Goal: Transaction & Acquisition: Subscribe to service/newsletter

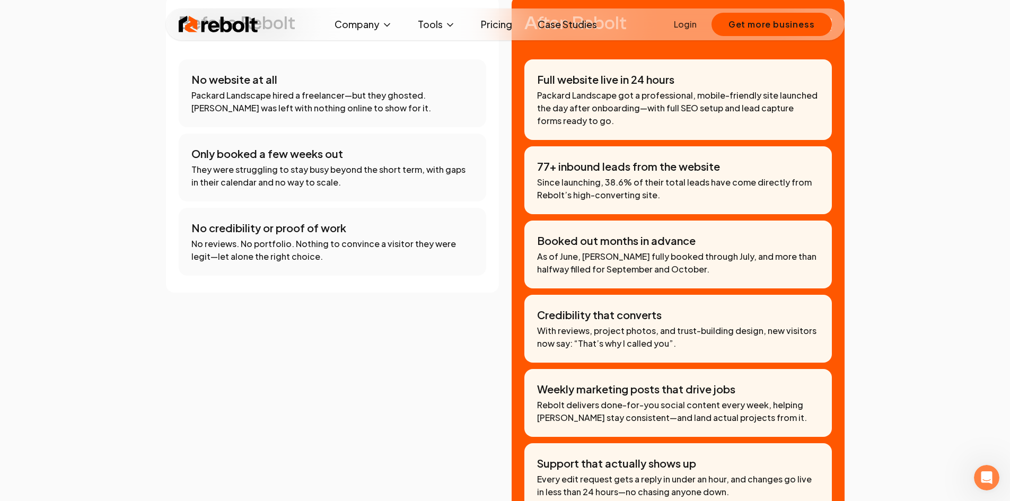
scroll to position [955, 0]
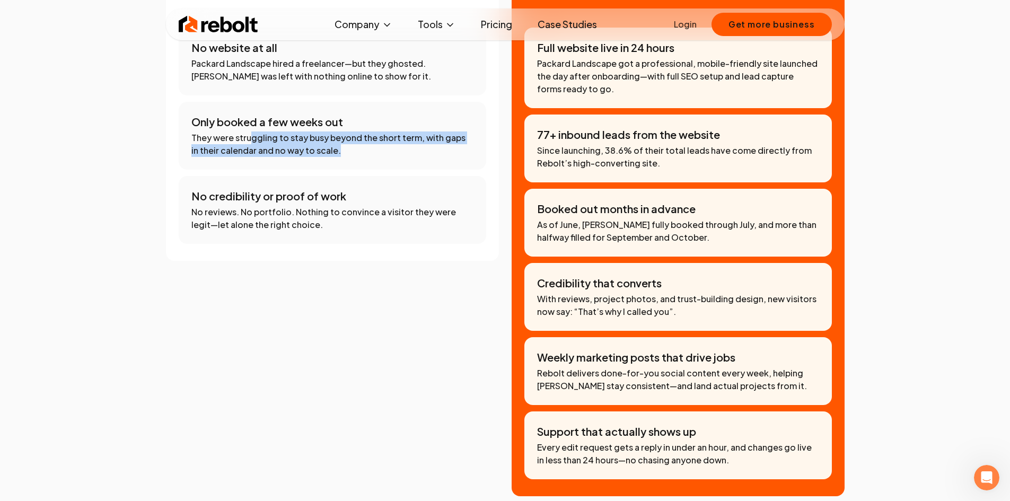
drag, startPoint x: 249, startPoint y: 141, endPoint x: 364, endPoint y: 155, distance: 116.5
click at [364, 155] on p "They were struggling to stay busy beyond the short term, with gaps in their cal…" at bounding box center [332, 144] width 282 height 25
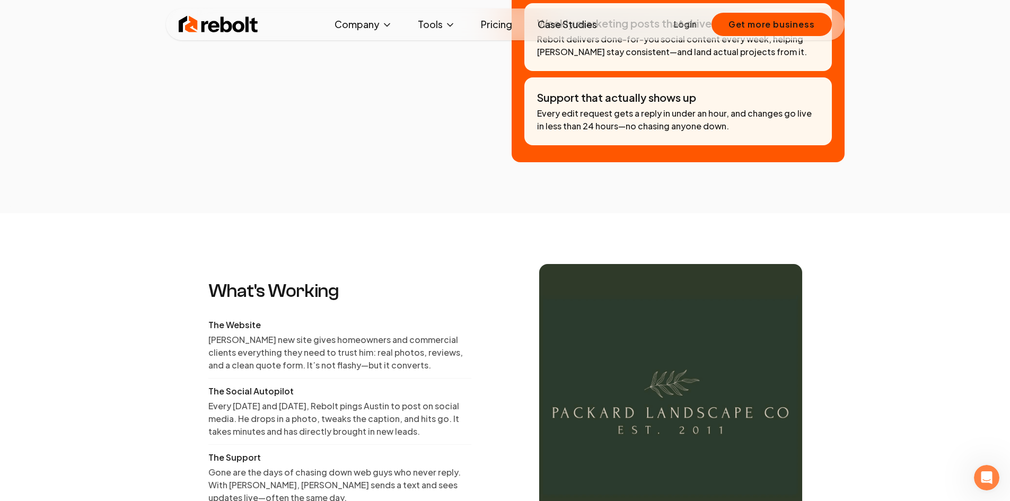
scroll to position [1432, 0]
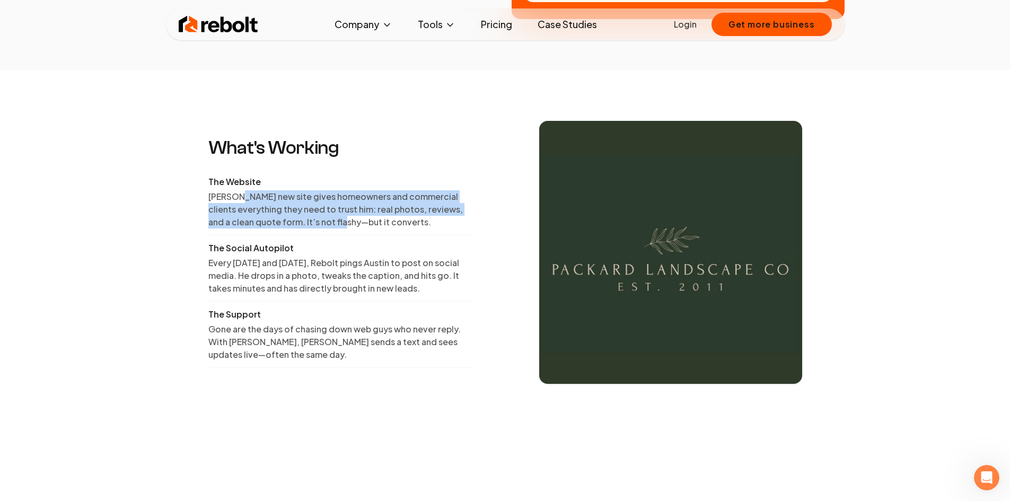
drag, startPoint x: 274, startPoint y: 202, endPoint x: 350, endPoint y: 221, distance: 78.2
click at [350, 221] on p "[PERSON_NAME] new site gives homeowners and commercial clients everything they …" at bounding box center [339, 209] width 263 height 38
click at [344, 212] on p "[PERSON_NAME] new site gives homeowners and commercial clients everything they …" at bounding box center [339, 209] width 263 height 38
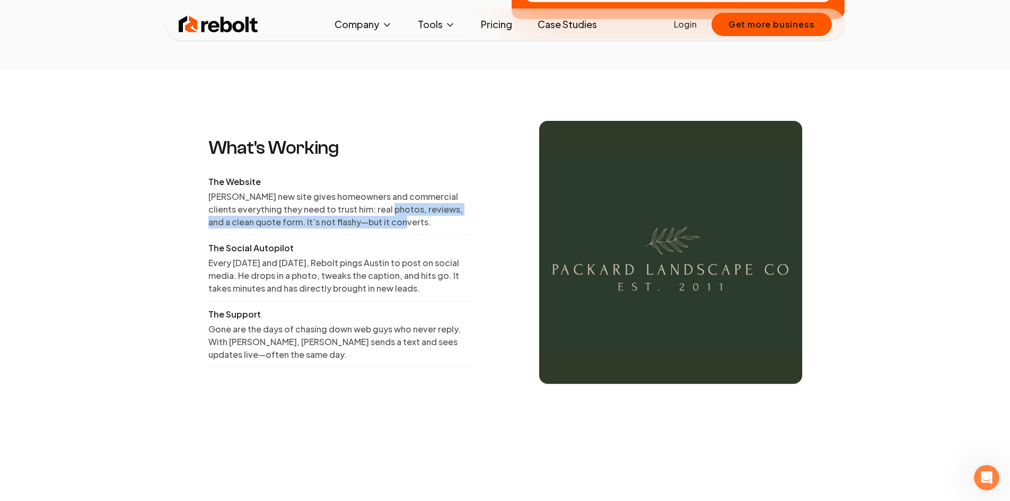
drag, startPoint x: 384, startPoint y: 205, endPoint x: 399, endPoint y: 225, distance: 25.0
click at [399, 225] on p "[PERSON_NAME] new site gives homeowners and commercial clients everything they …" at bounding box center [339, 209] width 263 height 38
click at [308, 221] on p "[PERSON_NAME] new site gives homeowners and commercial clients everything they …" at bounding box center [339, 209] width 263 height 38
drag, startPoint x: 304, startPoint y: 212, endPoint x: 396, endPoint y: 223, distance: 92.4
click at [396, 223] on p "[PERSON_NAME] new site gives homeowners and commercial clients everything they …" at bounding box center [339, 209] width 263 height 38
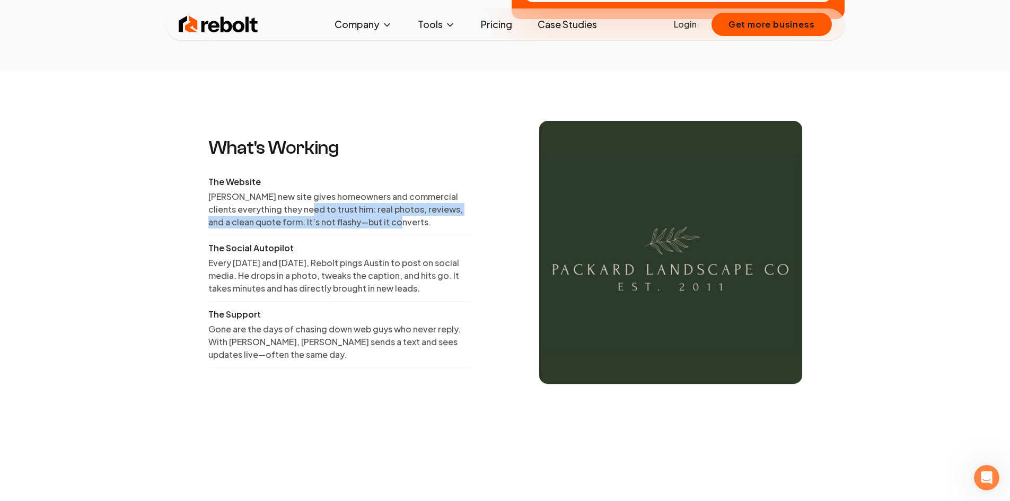
click at [393, 223] on p "[PERSON_NAME] new site gives homeowners and commercial clients everything they …" at bounding box center [339, 209] width 263 height 38
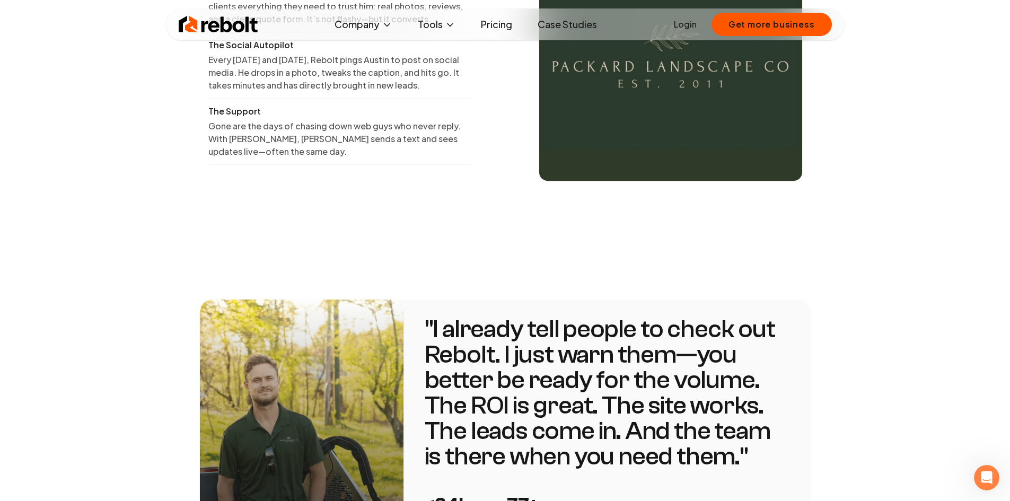
scroll to position [1538, 0]
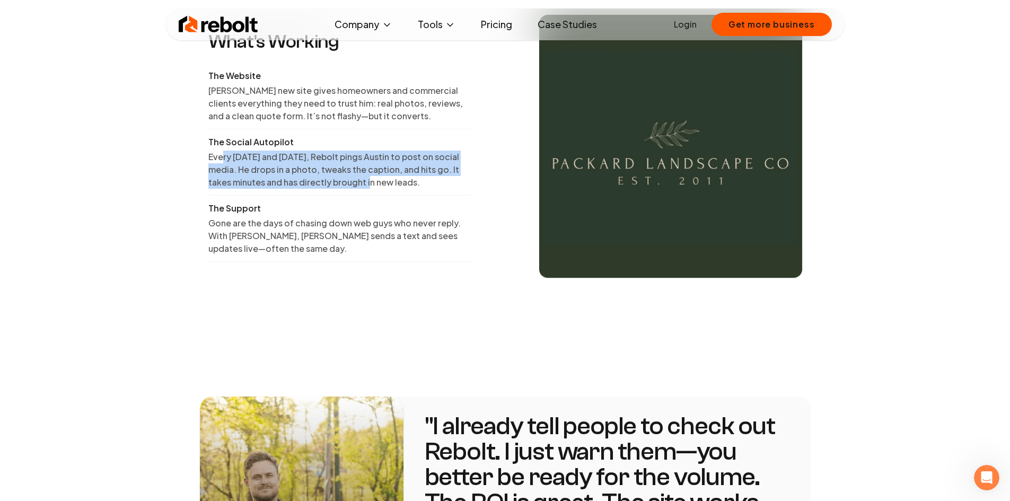
drag, startPoint x: 223, startPoint y: 161, endPoint x: 358, endPoint y: 188, distance: 138.0
click at [358, 188] on p "Every [DATE] and [DATE], Rebolt pings Austin to post on social media. He drops …" at bounding box center [339, 170] width 263 height 38
click at [357, 188] on p "Every [DATE] and [DATE], Rebolt pings Austin to post on social media. He drops …" at bounding box center [339, 170] width 263 height 38
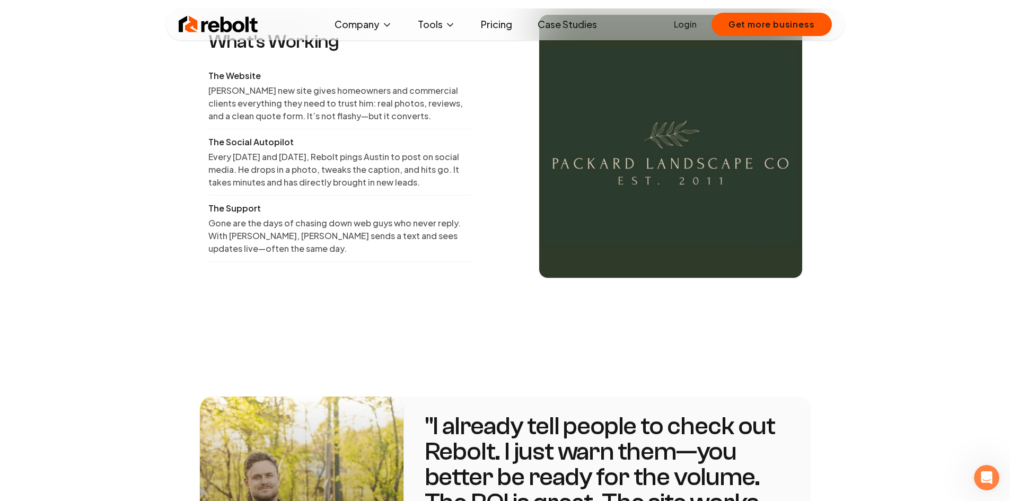
drag, startPoint x: 394, startPoint y: 165, endPoint x: 413, endPoint y: 182, distance: 25.5
click at [413, 182] on p "Every [DATE] and [DATE], Rebolt pings Austin to post on social media. He drops …" at bounding box center [339, 170] width 263 height 38
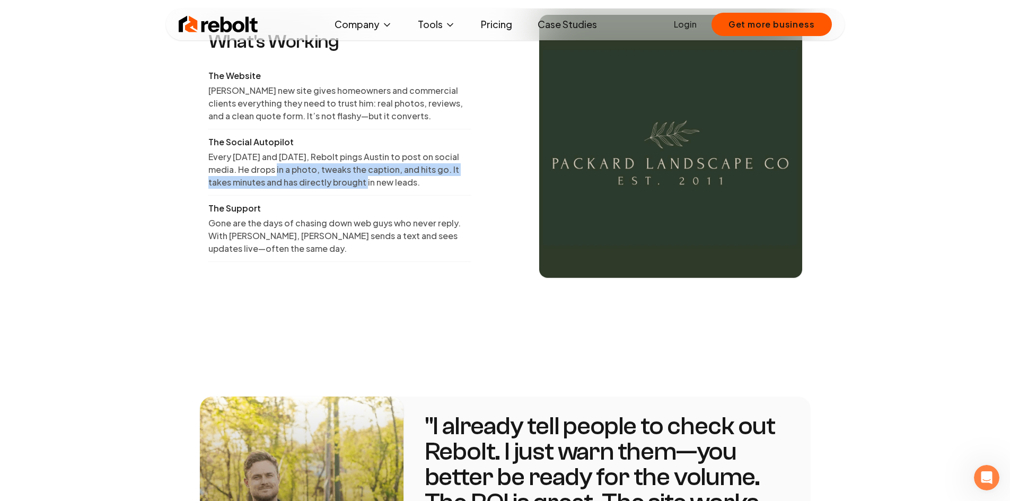
drag, startPoint x: 273, startPoint y: 168, endPoint x: 355, endPoint y: 187, distance: 84.4
click at [355, 187] on p "Every [DATE] and [DATE], Rebolt pings Austin to post on social media. He drops …" at bounding box center [339, 170] width 263 height 38
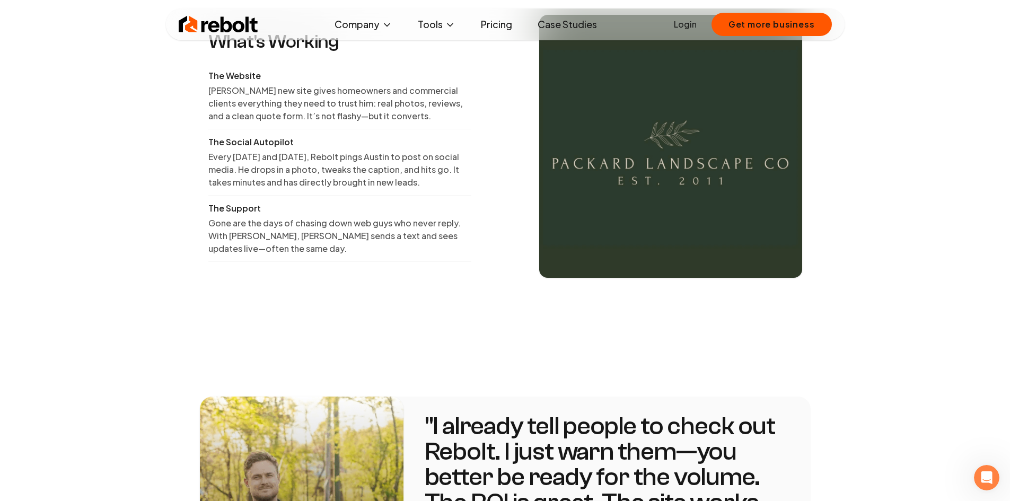
click at [362, 189] on div "The Social Autopilot Every [DATE] and [DATE], Rebolt pings Austin to post on so…" at bounding box center [339, 166] width 263 height 60
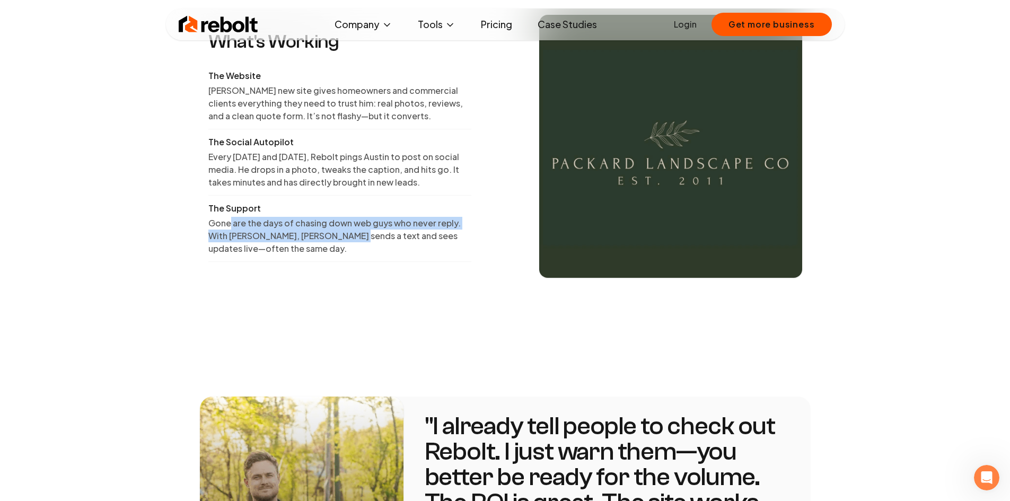
drag, startPoint x: 230, startPoint y: 221, endPoint x: 348, endPoint y: 242, distance: 120.1
click at [340, 241] on p "Gone are the days of chasing down web guys who never reply. With [PERSON_NAME],…" at bounding box center [339, 236] width 263 height 38
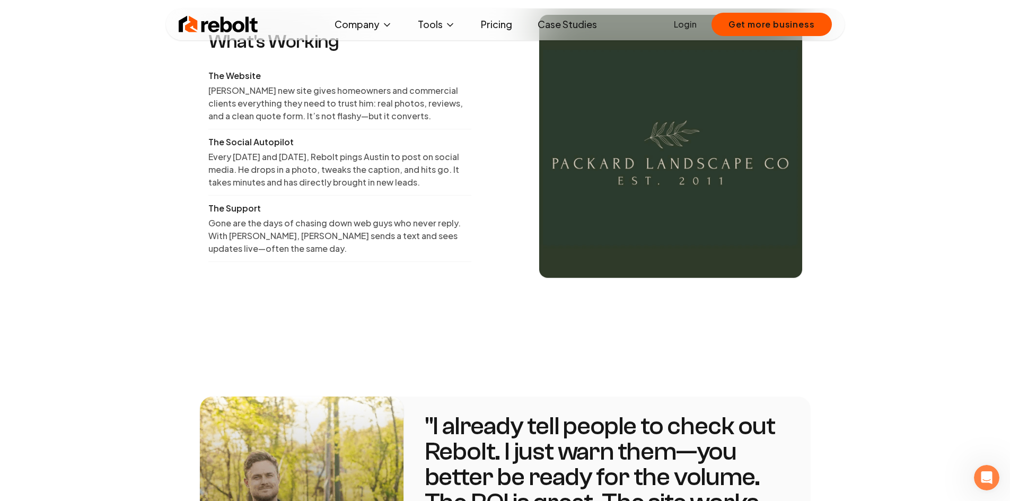
click at [359, 245] on p "Gone are the days of chasing down web guys who never reply. With [PERSON_NAME],…" at bounding box center [339, 236] width 263 height 38
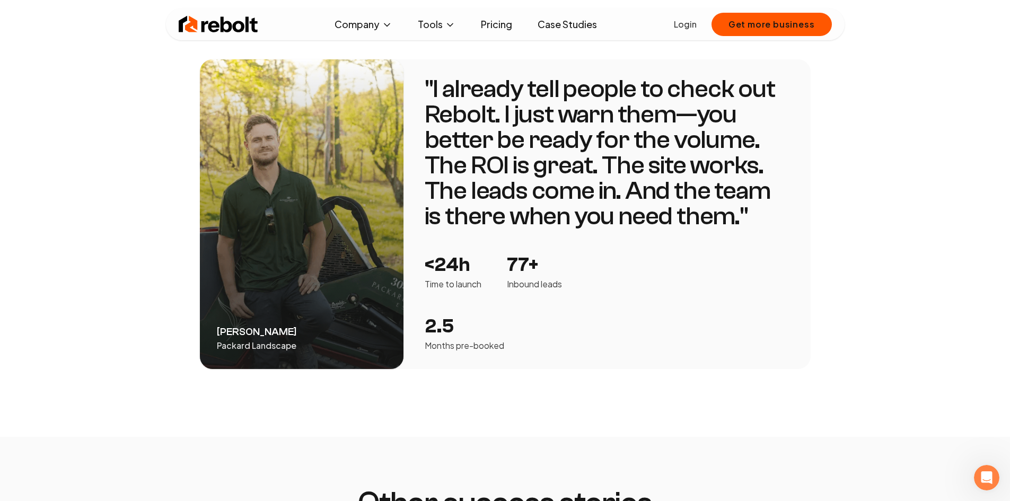
scroll to position [1856, 0]
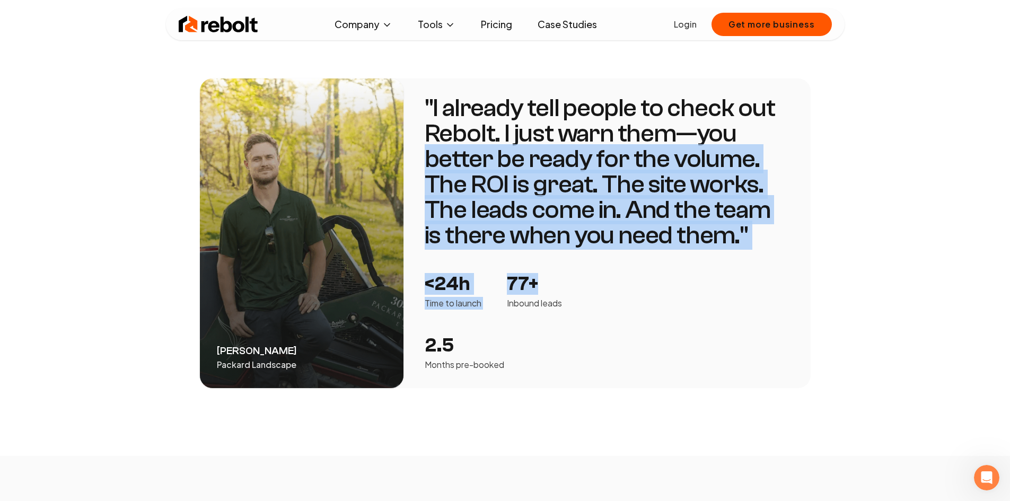
drag, startPoint x: 421, startPoint y: 152, endPoint x: 589, endPoint y: 284, distance: 213.8
click at [589, 284] on div "" I already tell people to check out Rebolt. I just warn them—you better be rea…" at bounding box center [607, 233] width 407 height 310
click at [588, 280] on div "<24h Time to launch 77+ Inbound leads 2.5 Months pre-booked" at bounding box center [510, 323] width 170 height 98
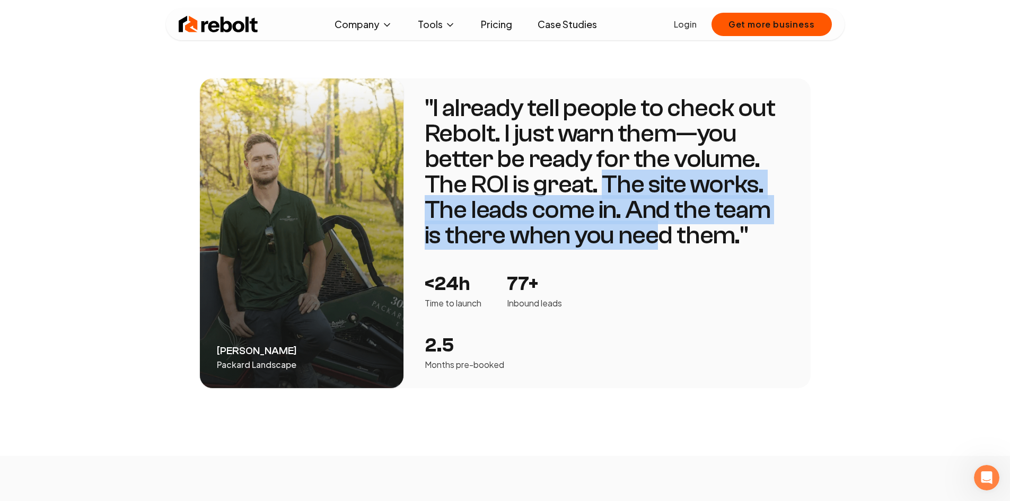
drag, startPoint x: 599, startPoint y: 198, endPoint x: 633, endPoint y: 240, distance: 54.3
click at [633, 240] on p "" I already tell people to check out Rebolt. I just warn them—you better be rea…" at bounding box center [607, 171] width 365 height 153
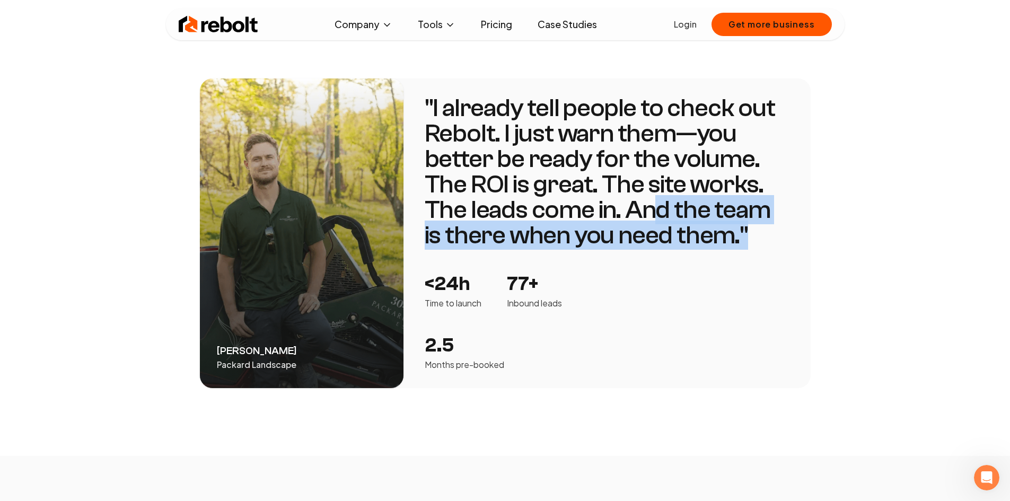
drag, startPoint x: 650, startPoint y: 213, endPoint x: 757, endPoint y: 259, distance: 116.6
click at [757, 259] on div "" I already tell people to check out Rebolt. I just warn them—you better be rea…" at bounding box center [607, 233] width 365 height 276
click at [756, 260] on div "" I already tell people to check out Rebolt. I just warn them—you better be rea…" at bounding box center [607, 233] width 365 height 276
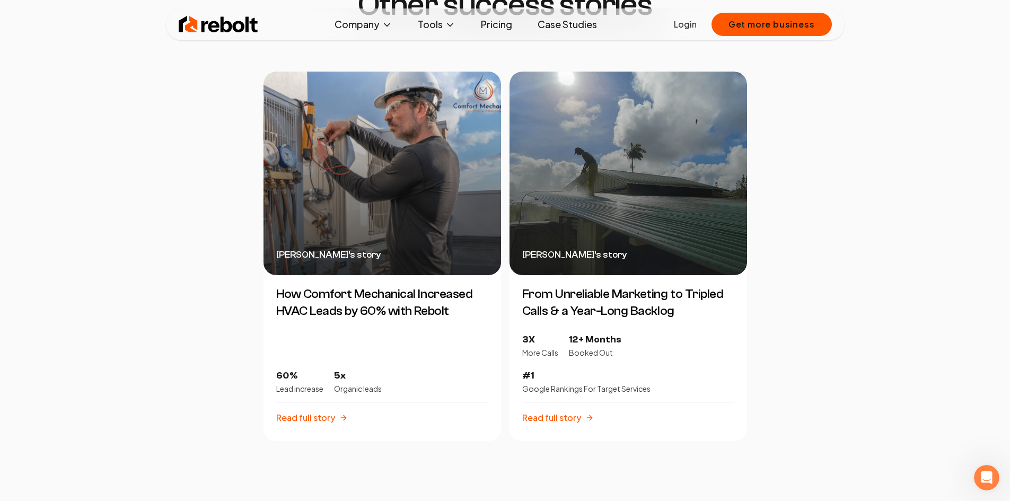
scroll to position [2334, 0]
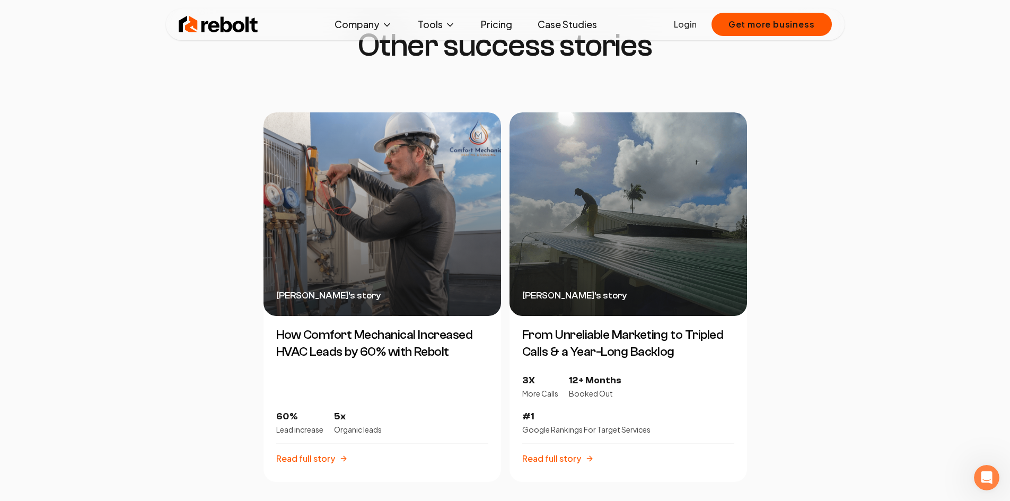
click at [492, 25] on link "Pricing" at bounding box center [497, 24] width 48 height 21
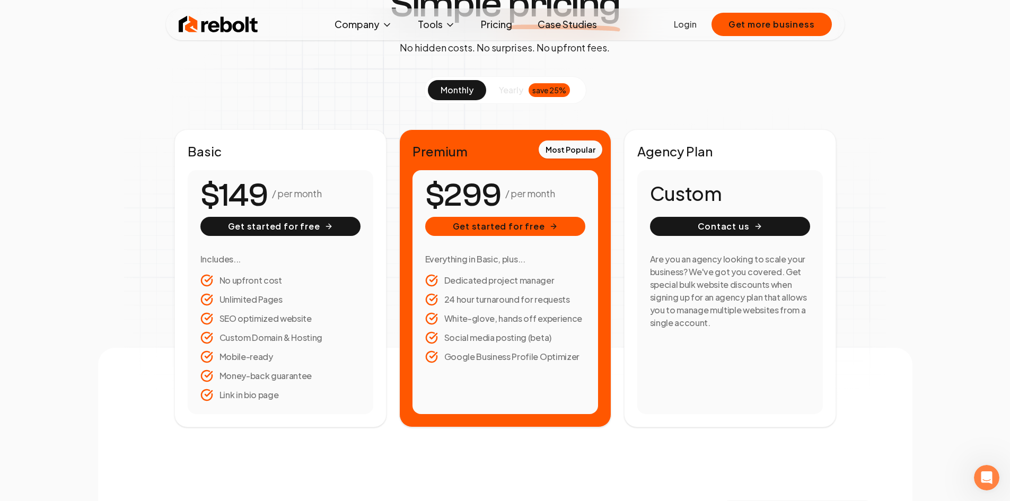
scroll to position [106, 0]
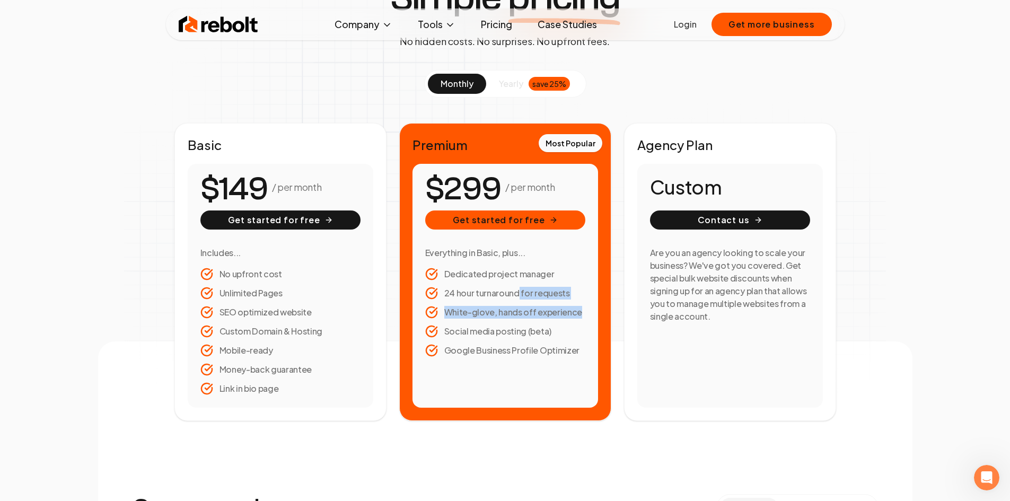
drag, startPoint x: 521, startPoint y: 296, endPoint x: 551, endPoint y: 327, distance: 42.4
click at [552, 326] on ul "Dedicated project manager 24 hour turnaround for requests White-glove, hands of…" at bounding box center [505, 312] width 160 height 89
click at [551, 327] on li "Social media posting (beta)" at bounding box center [505, 331] width 160 height 13
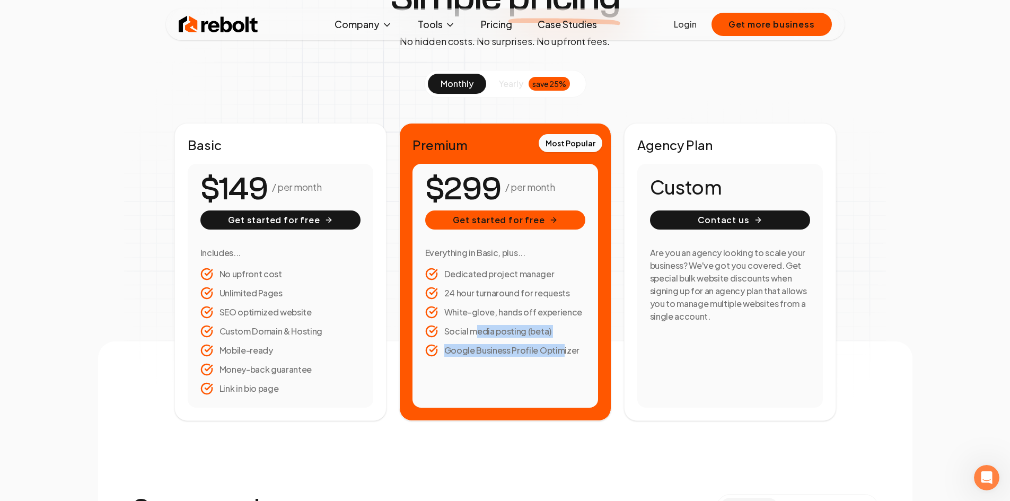
drag, startPoint x: 481, startPoint y: 333, endPoint x: 557, endPoint y: 359, distance: 80.7
click at [560, 356] on ul "Dedicated project manager 24 hour turnaround for requests White-glove, hands of…" at bounding box center [505, 312] width 160 height 89
click at [557, 359] on div "/ per month Get started for free Everything in Basic, plus... Dedicated project…" at bounding box center [506, 286] width 186 height 244
drag, startPoint x: 467, startPoint y: 355, endPoint x: 571, endPoint y: 378, distance: 106.4
click at [570, 378] on div "/ per month Get started for free Everything in Basic, plus... Dedicated project…" at bounding box center [506, 286] width 186 height 244
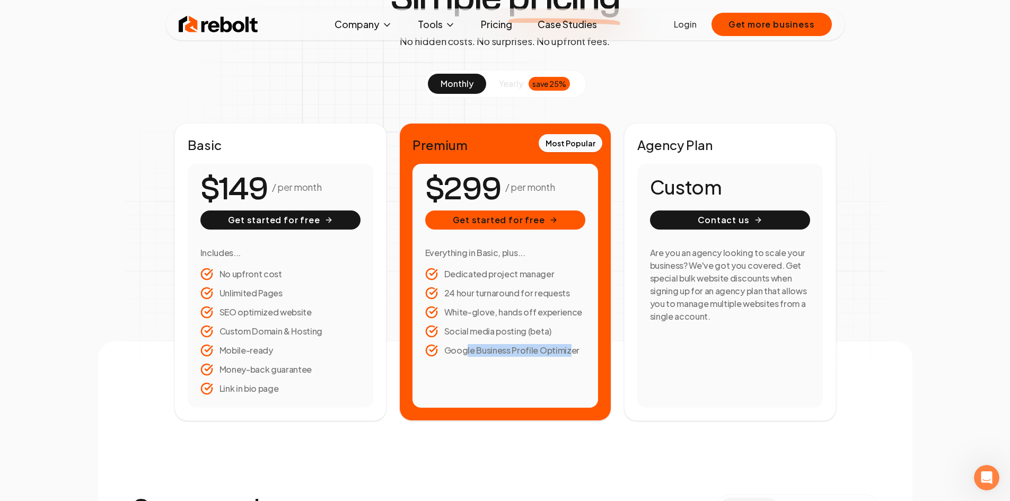
click at [570, 358] on div "/ per month Get started for free Everything in Basic, plus... Dedicated project…" at bounding box center [506, 286] width 186 height 244
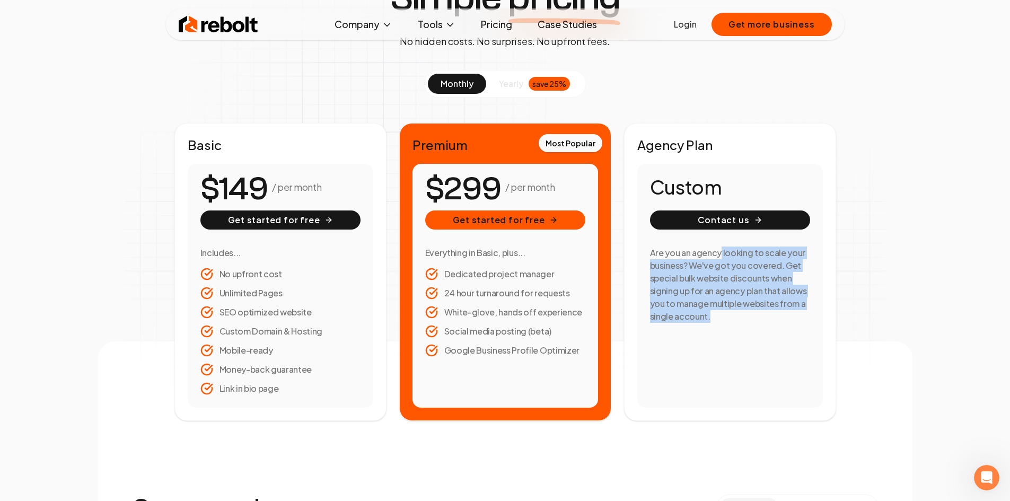
drag, startPoint x: 721, startPoint y: 254, endPoint x: 768, endPoint y: 319, distance: 80.4
click at [768, 319] on h3 "Are you an agency looking to scale your business? We've got you covered. Get sp…" at bounding box center [730, 285] width 160 height 76
click at [758, 312] on h3 "Are you an agency looking to scale your business? We've got you covered. Get sp…" at bounding box center [730, 285] width 160 height 76
drag, startPoint x: 789, startPoint y: 269, endPoint x: 788, endPoint y: 329, distance: 59.9
click at [788, 329] on div "Are you an agency looking to scale your business? We've got you covered. Get sp…" at bounding box center [730, 289] width 160 height 85
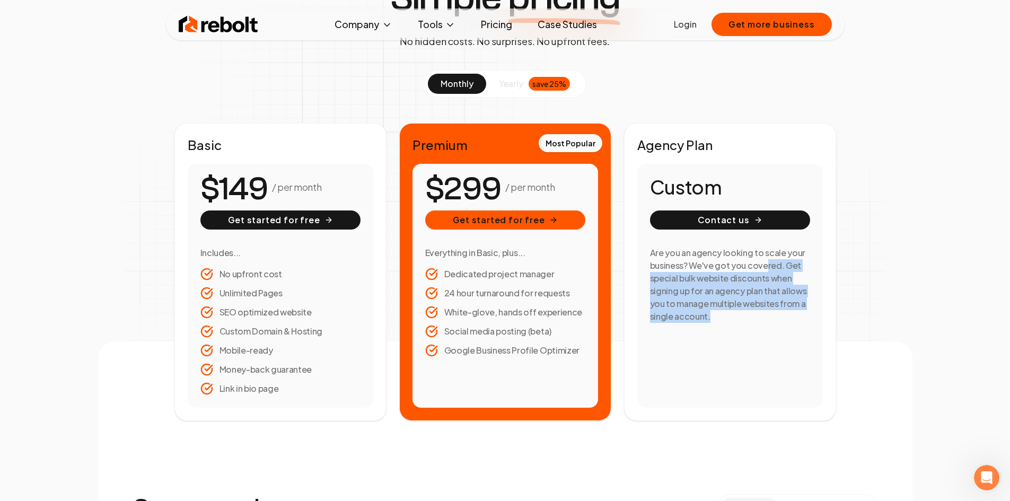
drag, startPoint x: 768, startPoint y: 328, endPoint x: 763, endPoint y: 327, distance: 5.3
click at [768, 328] on div "Are you an agency looking to scale your business? We've got you covered. Get sp…" at bounding box center [730, 289] width 160 height 85
click at [748, 309] on h3 "Are you an agency looking to scale your business? We've got you covered. Get sp…" at bounding box center [730, 285] width 160 height 76
drag, startPoint x: 743, startPoint y: 277, endPoint x: 781, endPoint y: 305, distance: 48.2
click at [784, 308] on h3 "Are you an agency looking to scale your business? We've got you covered. Get sp…" at bounding box center [730, 285] width 160 height 76
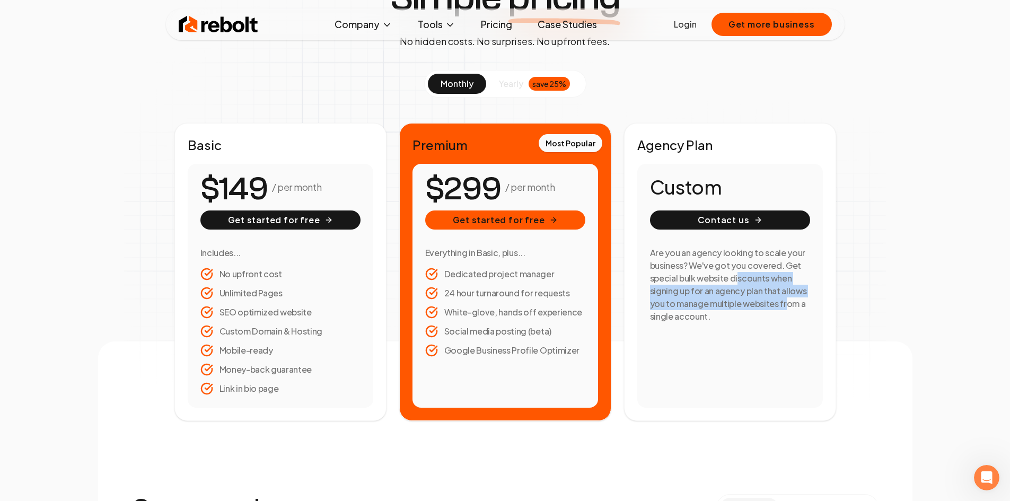
drag, startPoint x: 780, startPoint y: 304, endPoint x: 769, endPoint y: 304, distance: 11.2
click at [779, 304] on h3 "Are you an agency looking to scale your business? We've got you covered. Get sp…" at bounding box center [730, 285] width 160 height 76
click at [748, 305] on h3 "Are you an agency looking to scale your business? We've got you covered. Get sp…" at bounding box center [730, 285] width 160 height 76
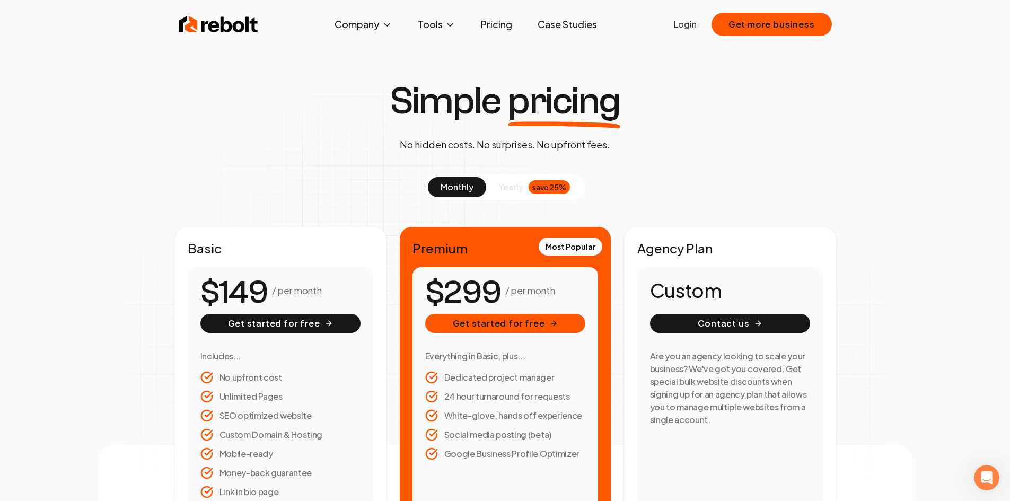
scroll to position [0, 0]
